Goal: Transaction & Acquisition: Purchase product/service

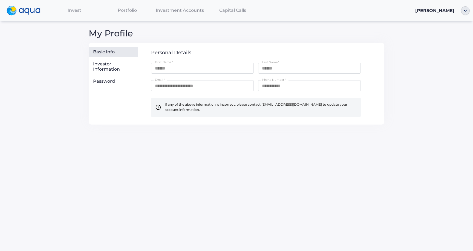
drag, startPoint x: 251, startPoint y: 94, endPoint x: 212, endPoint y: 91, distance: 39.2
click at [251, 94] on div "**********" at bounding box center [256, 98] width 210 height 37
click at [105, 63] on div "Investor Information" at bounding box center [114, 66] width 42 height 11
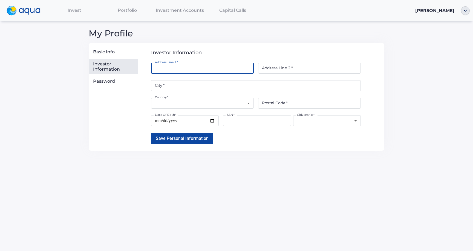
click at [193, 69] on input "Address Line 1   *" at bounding box center [202, 68] width 103 height 11
type input "**********"
type input "*****"
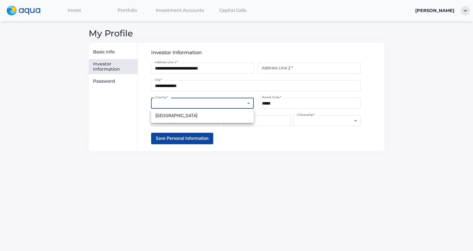
click at [228, 103] on body "**********" at bounding box center [236, 125] width 473 height 251
click at [215, 116] on li "United States" at bounding box center [202, 116] width 103 height 10
type input "**********"
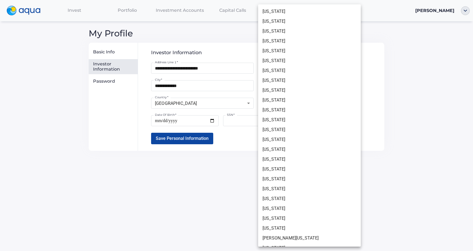
click at [291, 84] on body "**********" at bounding box center [236, 125] width 473 height 251
click at [279, 58] on li "California" at bounding box center [309, 61] width 103 height 10
type input "**********"
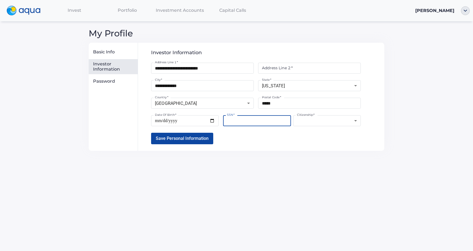
click at [245, 125] on input "SSN   *" at bounding box center [257, 120] width 68 height 11
type input "**********"
click at [202, 123] on input "Date Of Birth   *" at bounding box center [185, 120] width 68 height 11
type input "**********"
click at [314, 122] on body "**********" at bounding box center [236, 125] width 473 height 251
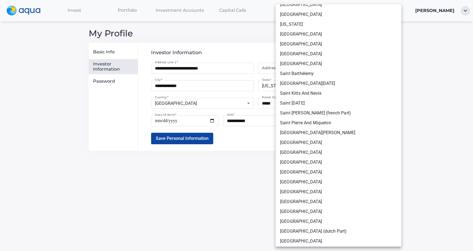
scroll to position [1979, 0]
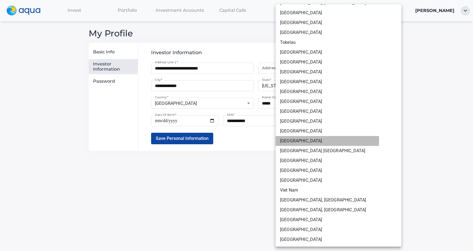
click at [307, 140] on li "United States" at bounding box center [339, 141] width 126 height 10
type input "**********"
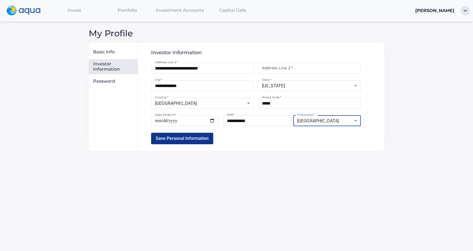
click at [190, 135] on button "Save Personal Information" at bounding box center [182, 138] width 62 height 11
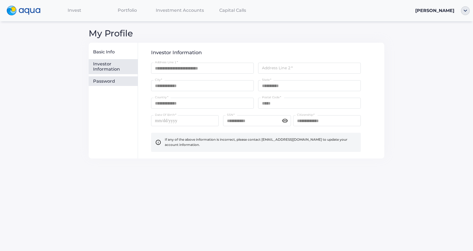
click at [114, 84] on div "Password" at bounding box center [113, 81] width 49 height 10
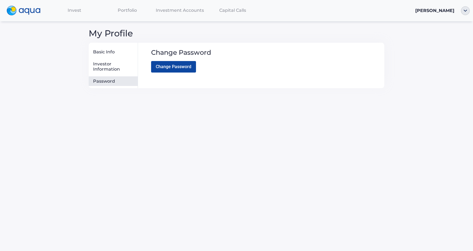
click at [78, 8] on span "Invest" at bounding box center [75, 10] width 14 height 5
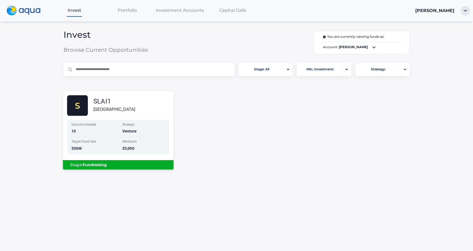
click at [114, 166] on div "Stage: Fundraising" at bounding box center [118, 164] width 102 height 9
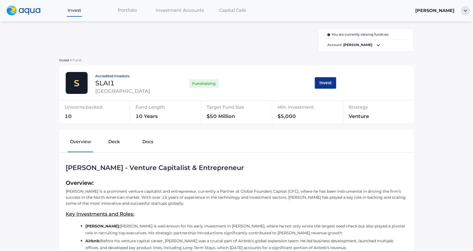
click at [328, 83] on button "Invest" at bounding box center [325, 82] width 21 height 11
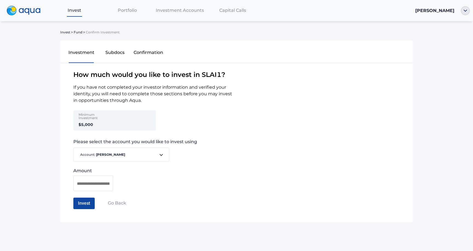
click at [99, 186] on input at bounding box center [93, 183] width 33 height 7
type input "********"
click at [87, 204] on button "Invest" at bounding box center [83, 203] width 21 height 11
click at [91, 204] on button "Confirm Investment" at bounding box center [97, 203] width 48 height 11
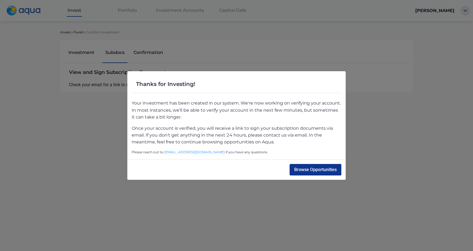
click at [321, 170] on button "Browse Opportunities" at bounding box center [316, 169] width 52 height 11
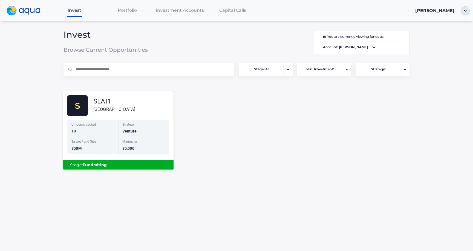
click at [155, 151] on div "Minimum $5,000" at bounding box center [143, 145] width 51 height 17
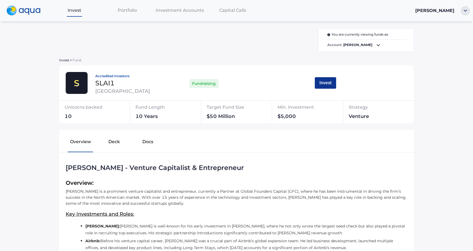
click at [329, 78] on button "Invest" at bounding box center [325, 82] width 21 height 11
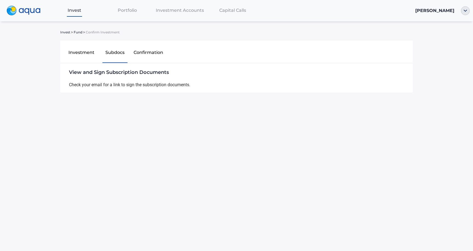
click at [135, 79] on div "View and Sign Subscription Documents Check your email for a link to sign the su…" at bounding box center [237, 77] width 337 height 29
click at [143, 85] on div "View and Sign Subscription Documents Check your email for a link to sign the su…" at bounding box center [237, 77] width 337 height 29
click at [132, 82] on div "View and Sign Subscription Documents Check your email for a link to sign the su…" at bounding box center [237, 77] width 337 height 29
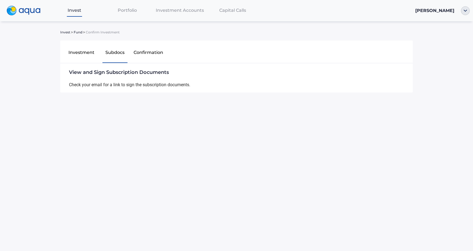
click at [132, 51] on button "Confirmation" at bounding box center [149, 54] width 34 height 18
click at [129, 11] on span "Portfolio" at bounding box center [127, 10] width 19 height 5
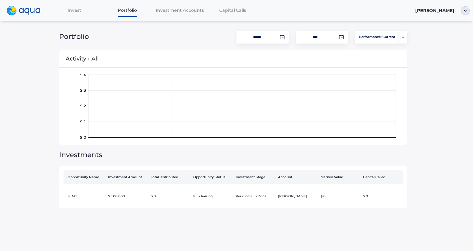
click at [164, 12] on span "Investment Accounts" at bounding box center [180, 10] width 48 height 5
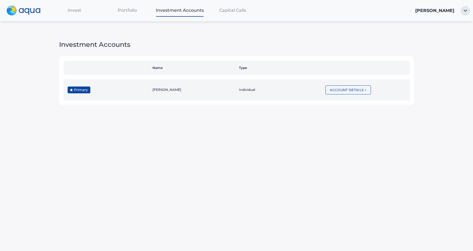
click at [211, 89] on td "[PERSON_NAME]" at bounding box center [193, 89] width 86 height 21
click at [365, 91] on button "Account Details >" at bounding box center [347, 89] width 45 height 9
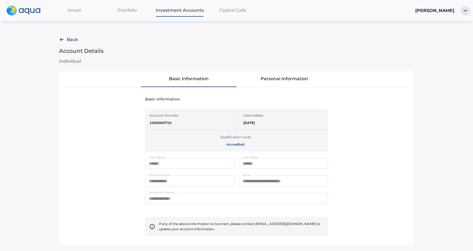
scroll to position [7, 0]
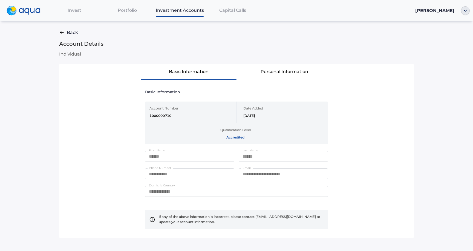
click at [224, 9] on span "Capital Calls" at bounding box center [232, 10] width 27 height 5
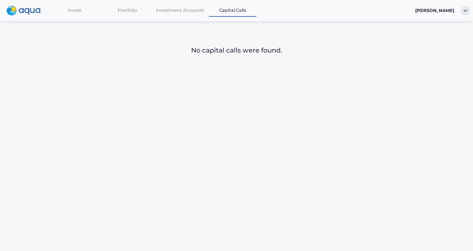
click at [157, 17] on nav "Invest Portfolio Investment Accounts Capital Calls Mertay Dayanc" at bounding box center [236, 10] width 473 height 21
click at [123, 10] on span "Portfolio" at bounding box center [127, 10] width 19 height 5
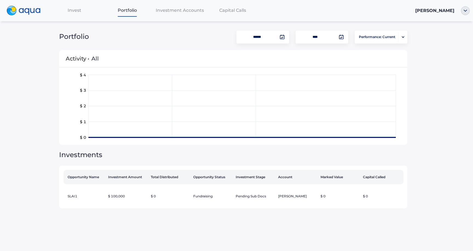
click at [72, 13] on div "Invest" at bounding box center [74, 10] width 53 height 11
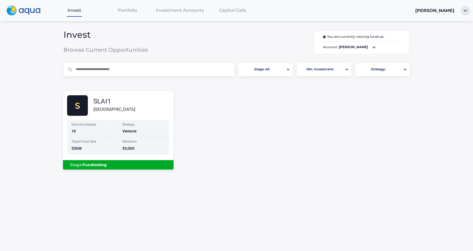
click at [140, 166] on div "Stage: Fundraising" at bounding box center [118, 164] width 102 height 9
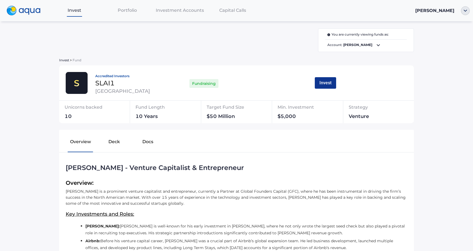
click at [325, 84] on button "Invest" at bounding box center [325, 82] width 21 height 11
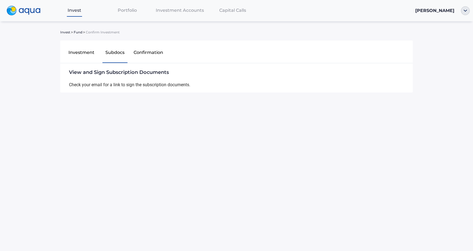
click at [84, 55] on button "Investment" at bounding box center [82, 54] width 34 height 18
click at [85, 52] on button "Investment" at bounding box center [82, 54] width 34 height 18
click at [73, 52] on button "Investment" at bounding box center [82, 54] width 34 height 18
click at [83, 51] on button "Investment" at bounding box center [82, 54] width 34 height 18
click at [151, 52] on button "Confirmation" at bounding box center [149, 54] width 34 height 18
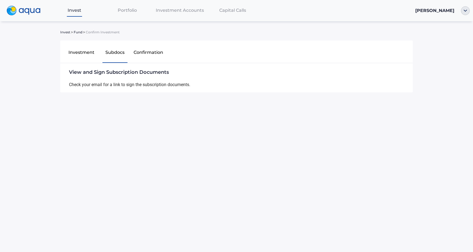
click at [76, 32] on span "Fund" at bounding box center [78, 32] width 9 height 3
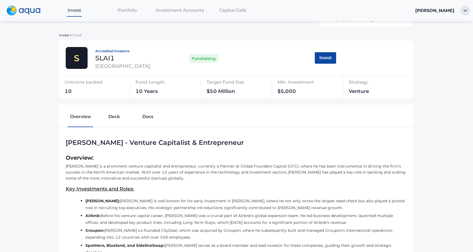
scroll to position [25, 0]
click at [93, 81] on div "Unicorns backed" at bounding box center [92, 83] width 54 height 11
click at [152, 83] on div "Fund Length" at bounding box center [165, 83] width 60 height 11
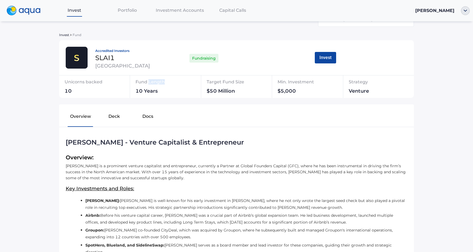
click at [152, 83] on div "Fund Length" at bounding box center [165, 83] width 60 height 11
drag, startPoint x: 96, startPoint y: 56, endPoint x: 118, endPoint y: 56, distance: 22.2
click at [118, 56] on div "SLAI1" at bounding box center [130, 58] width 70 height 7
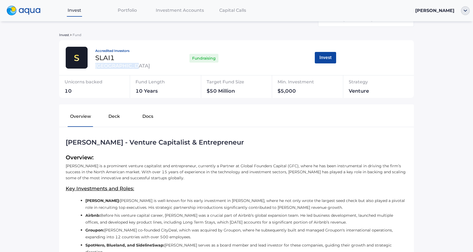
drag, startPoint x: 93, startPoint y: 63, endPoint x: 150, endPoint y: 64, distance: 57.7
click at [150, 64] on div "Accredited Investors SLAI1 Sunshine Lake" at bounding box center [130, 57] width 77 height 21
click at [150, 64] on div "Sunshine Lake" at bounding box center [130, 65] width 70 height 5
drag, startPoint x: 133, startPoint y: 67, endPoint x: 94, endPoint y: 60, distance: 39.9
click at [94, 60] on div "Accredited Investors SLAI1 Sunshine Lake" at bounding box center [130, 57] width 77 height 21
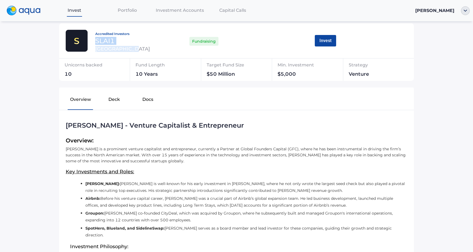
scroll to position [31, 0]
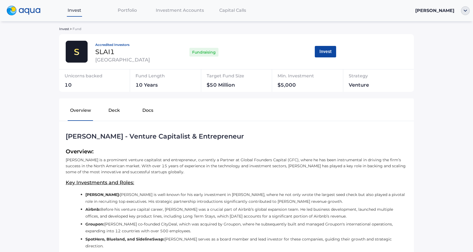
click at [154, 83] on div "10 Years" at bounding box center [165, 86] width 60 height 7
click at [113, 117] on button "Deck" at bounding box center [114, 112] width 34 height 18
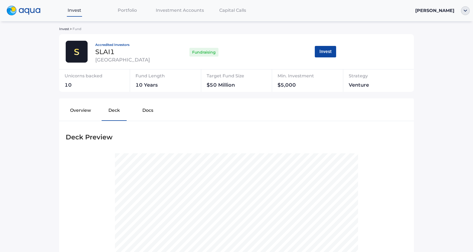
scroll to position [115, 0]
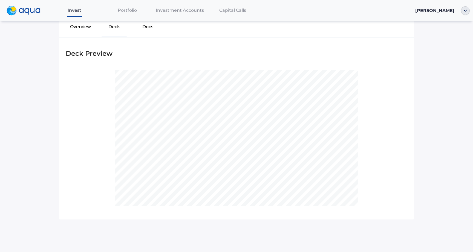
click at [142, 26] on button "Docs" at bounding box center [148, 28] width 34 height 18
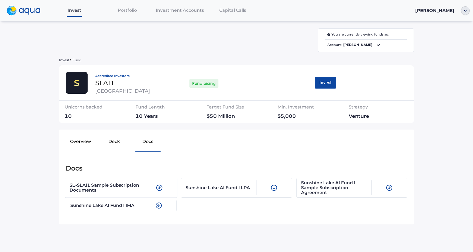
click at [110, 185] on div "SL-SLAI1 Sample Subscription Documents" at bounding box center [106, 187] width 72 height 15
click at [221, 195] on div "Sunshine Lake AI Fund I LPA" at bounding box center [236, 187] width 112 height 19
click at [318, 195] on div "Sunshine Lake AI Fund I Sample Subscription Agreement" at bounding box center [352, 187] width 112 height 19
click at [329, 82] on button "Invest" at bounding box center [325, 82] width 21 height 11
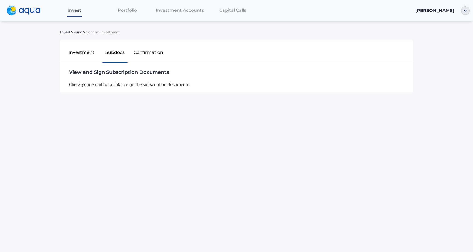
click at [129, 72] on span "View and Sign Subscription Documents" at bounding box center [237, 71] width 337 height 16
click at [88, 53] on button "Investment" at bounding box center [82, 54] width 34 height 18
click at [150, 55] on button "Confirmation" at bounding box center [149, 54] width 34 height 18
click at [83, 52] on button "Investment" at bounding box center [82, 54] width 34 height 18
click at [132, 53] on button "Confirmation" at bounding box center [149, 54] width 34 height 18
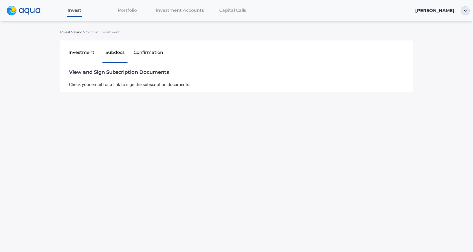
click at [146, 54] on button "Confirmation" at bounding box center [149, 54] width 34 height 18
click at [185, 56] on div "Investment Subdocs Confirmation" at bounding box center [165, 54] width 201 height 18
click at [78, 58] on button "Investment" at bounding box center [82, 54] width 34 height 18
